Goal: Transaction & Acquisition: Book appointment/travel/reservation

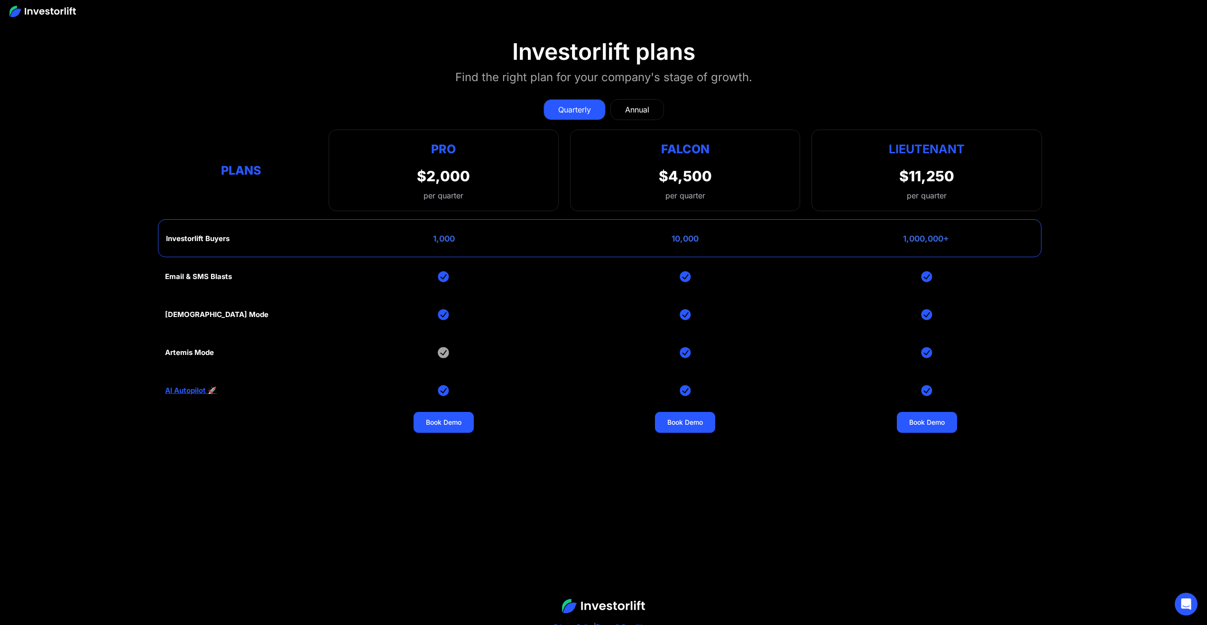
scroll to position [4507, 0]
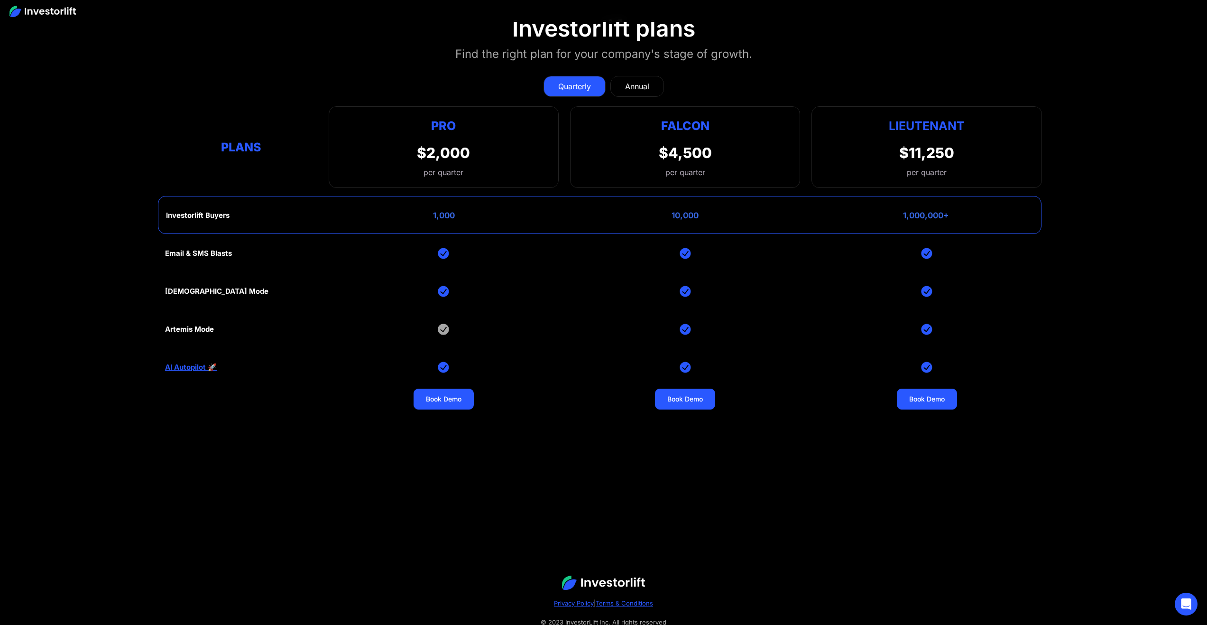
click at [638, 81] on div "Annual" at bounding box center [637, 86] width 24 height 11
click at [589, 82] on div "Quarterly" at bounding box center [574, 86] width 33 height 11
click at [684, 393] on link "Book Demo" at bounding box center [685, 399] width 60 height 21
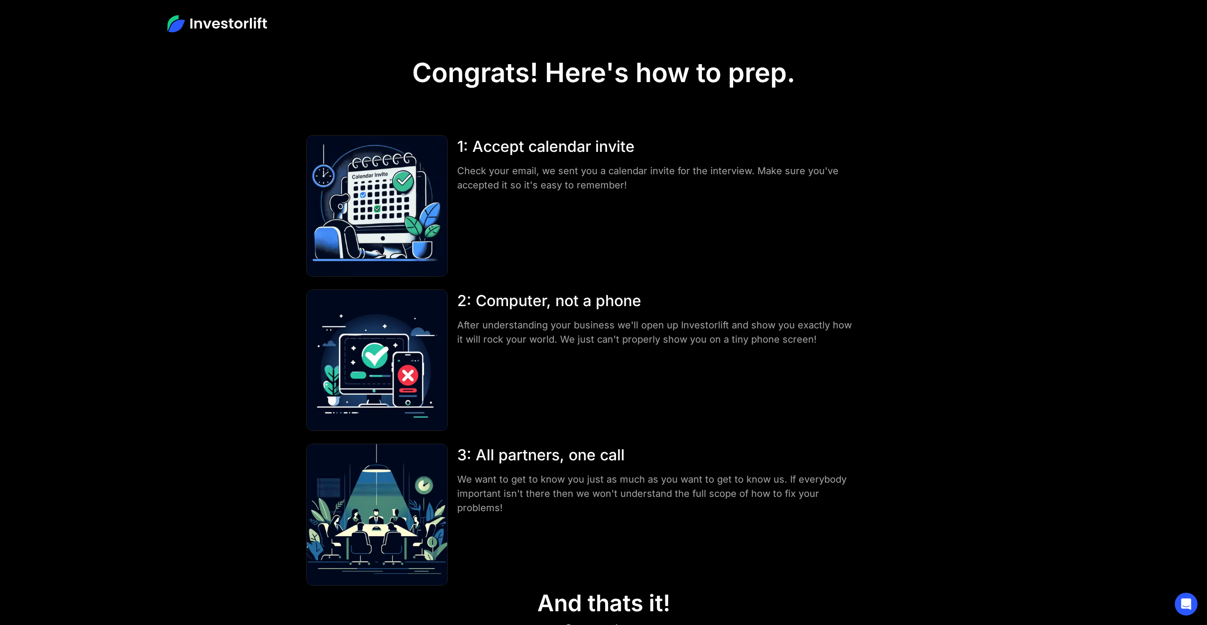
click at [237, 28] on img at bounding box center [217, 23] width 100 height 17
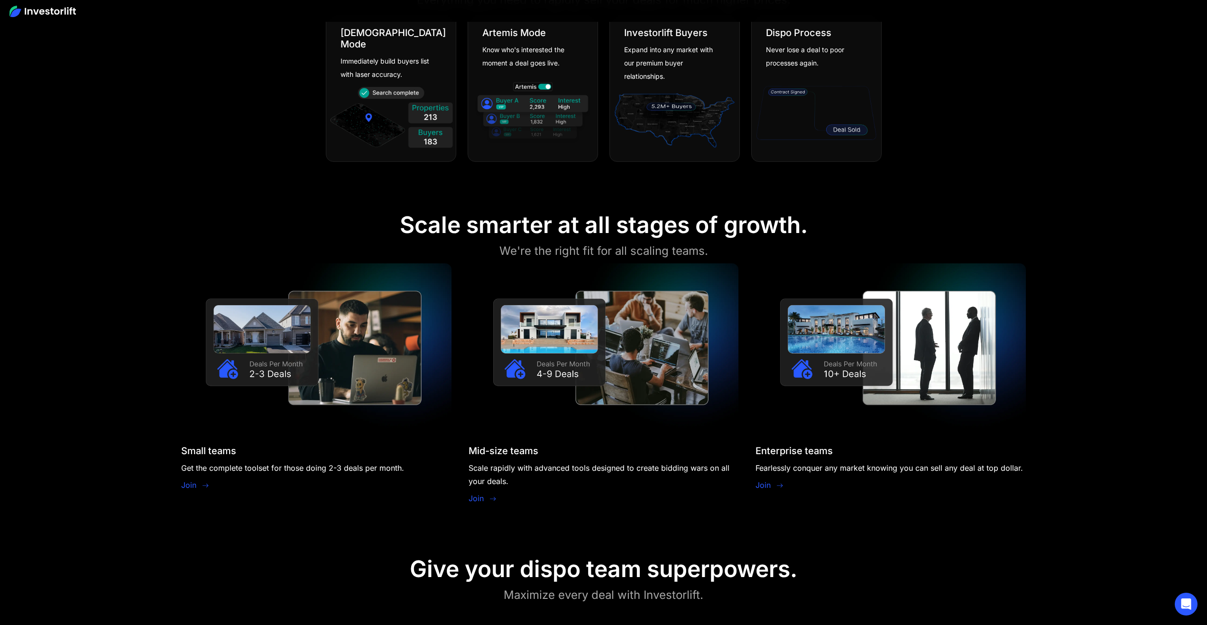
scroll to position [949, 0]
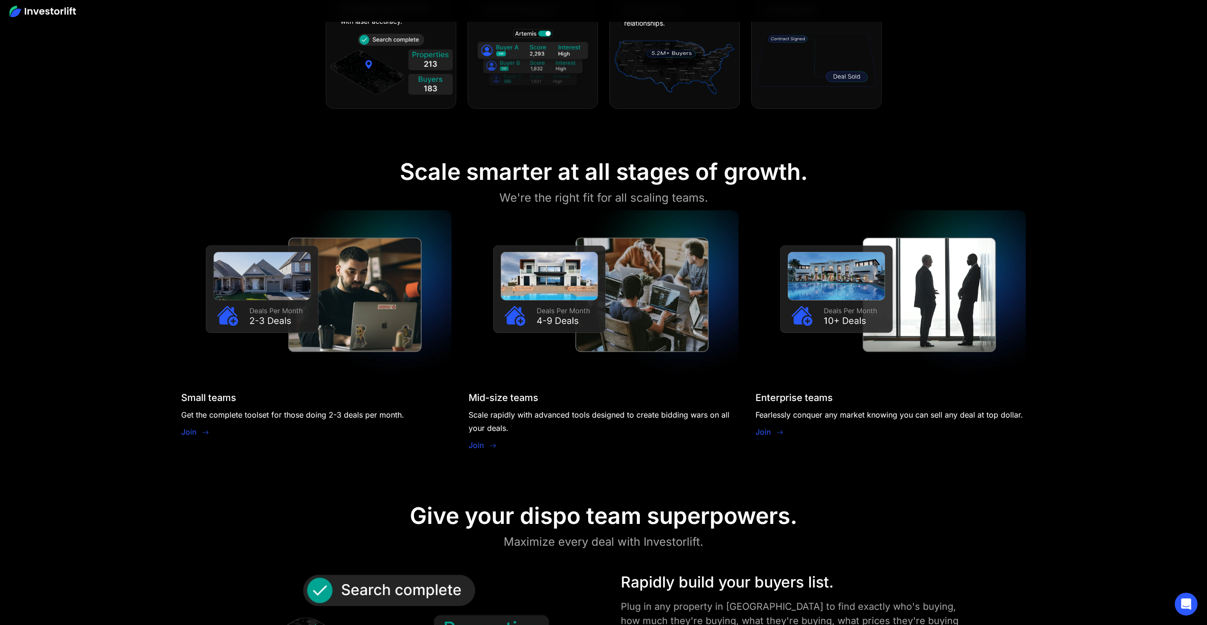
click at [1207, 137] on section "Scale smarter at all stages of growth. We're the right fit for all scaling team…" at bounding box center [603, 307] width 1207 height 344
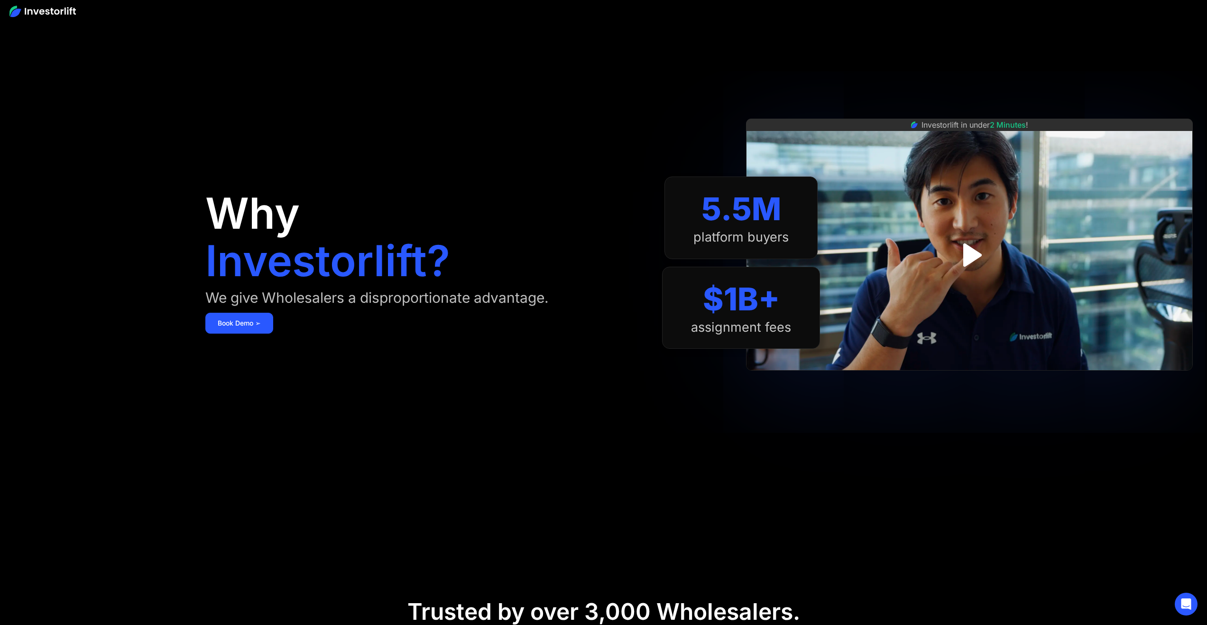
scroll to position [0, 0]
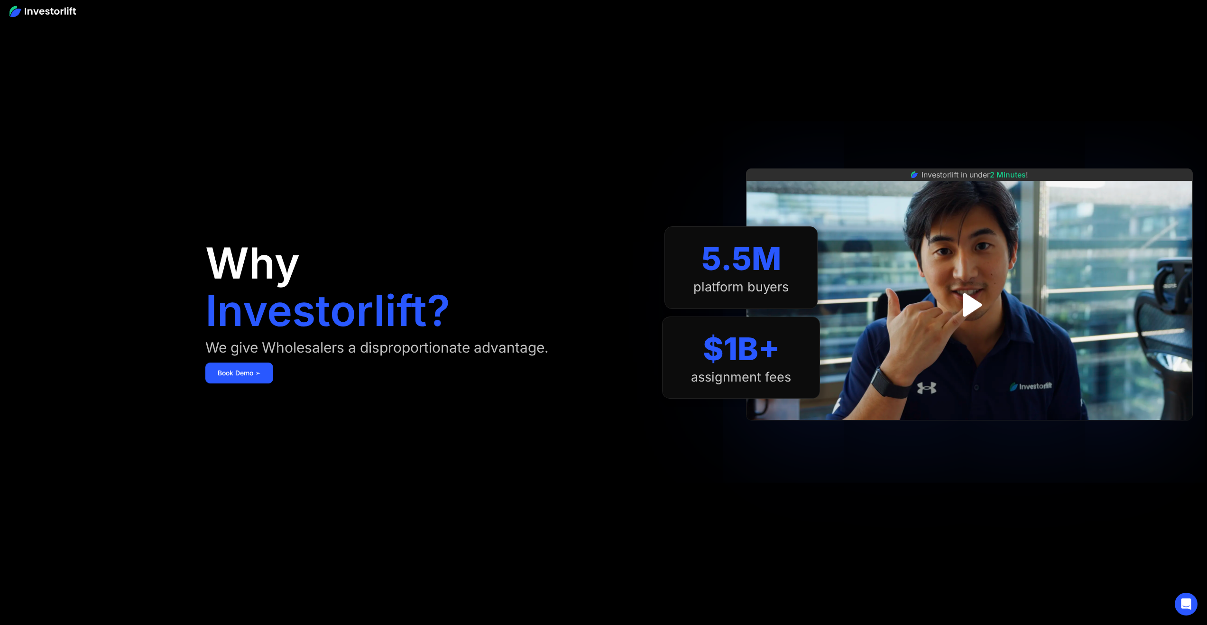
drag, startPoint x: 435, startPoint y: 154, endPoint x: 655, endPoint y: 145, distance: 220.3
click at [655, 145] on div "Why Investorlift? We give Wholesalers a disproportionate advantage. [DEMOGRAPHI…" at bounding box center [433, 312] width 457 height 568
